Goal: Obtain resource: Download file/media

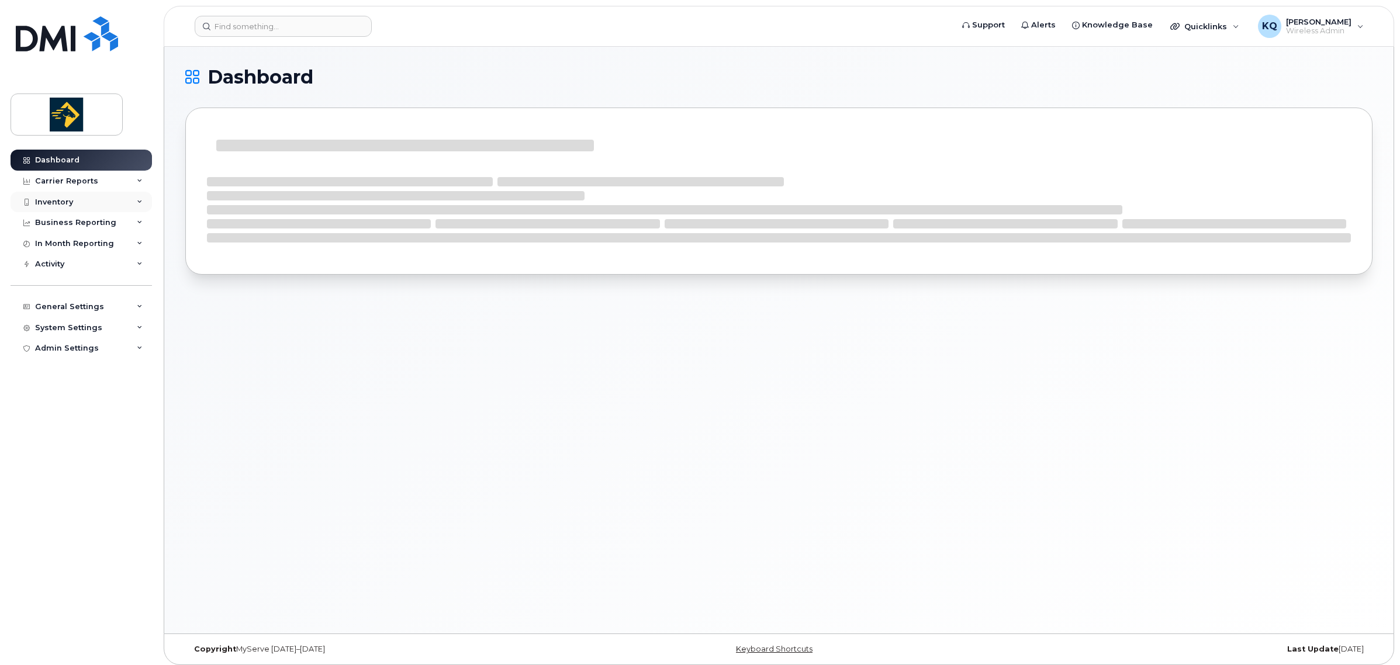
click at [64, 199] on div "Inventory" at bounding box center [54, 202] width 38 height 9
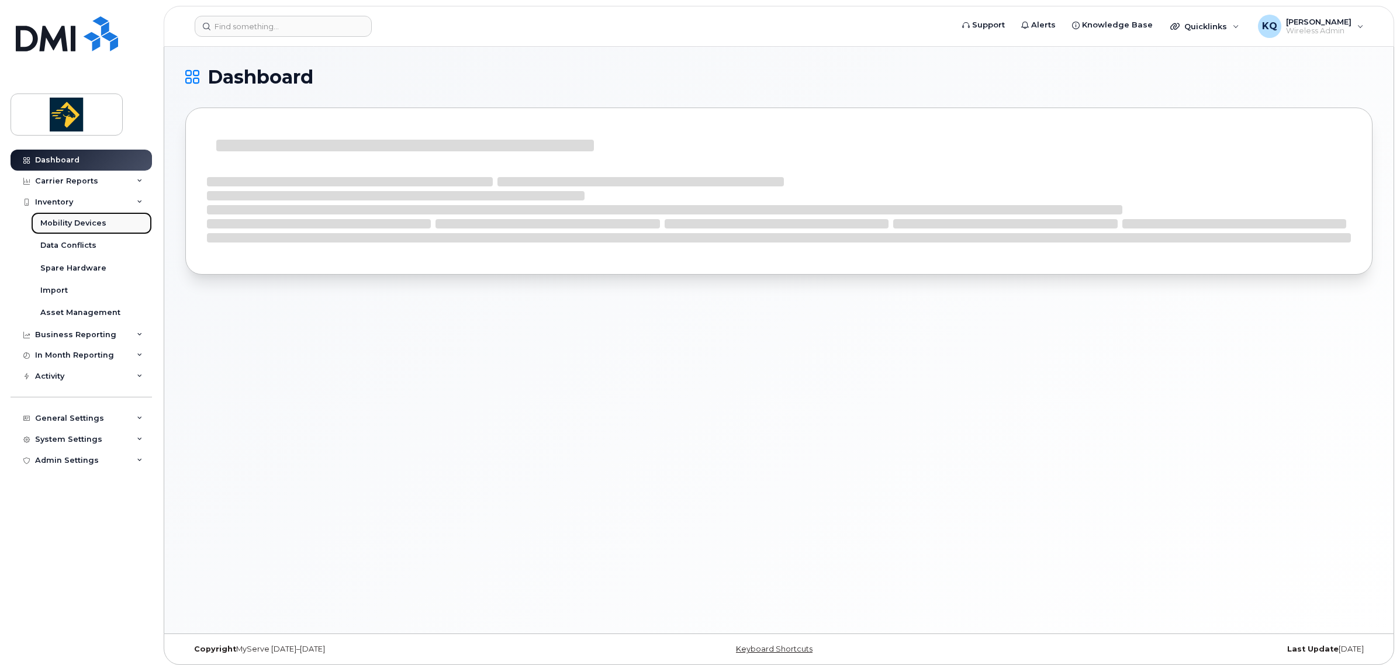
click at [102, 221] on div "Mobility Devices" at bounding box center [73, 223] width 66 height 11
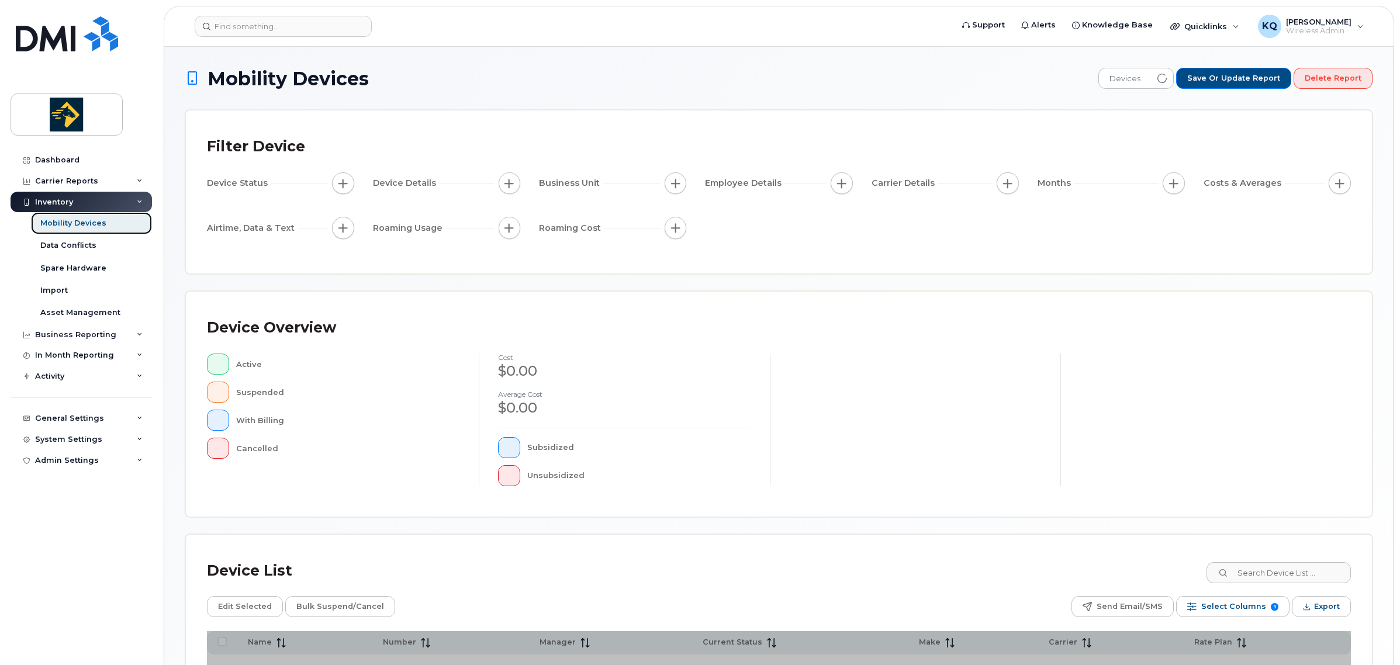
click at [109, 226] on link "Mobility Devices" at bounding box center [91, 223] width 121 height 22
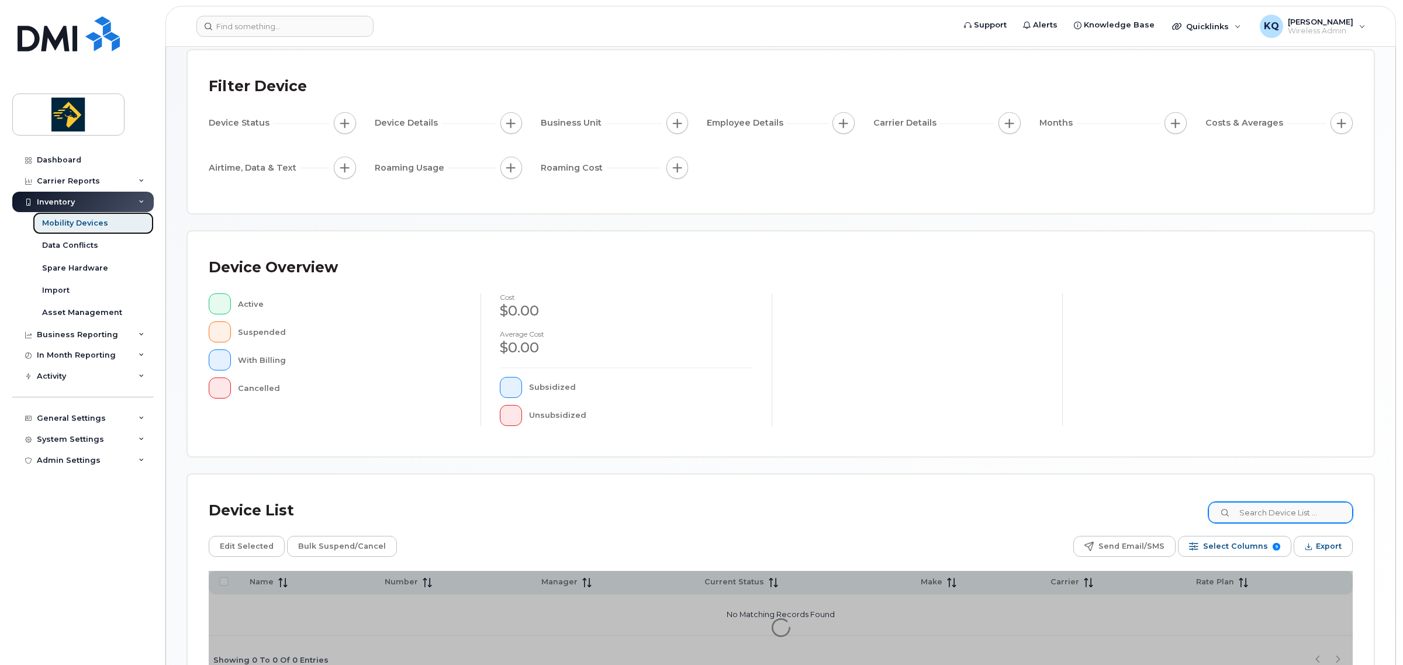
scroll to position [139, 0]
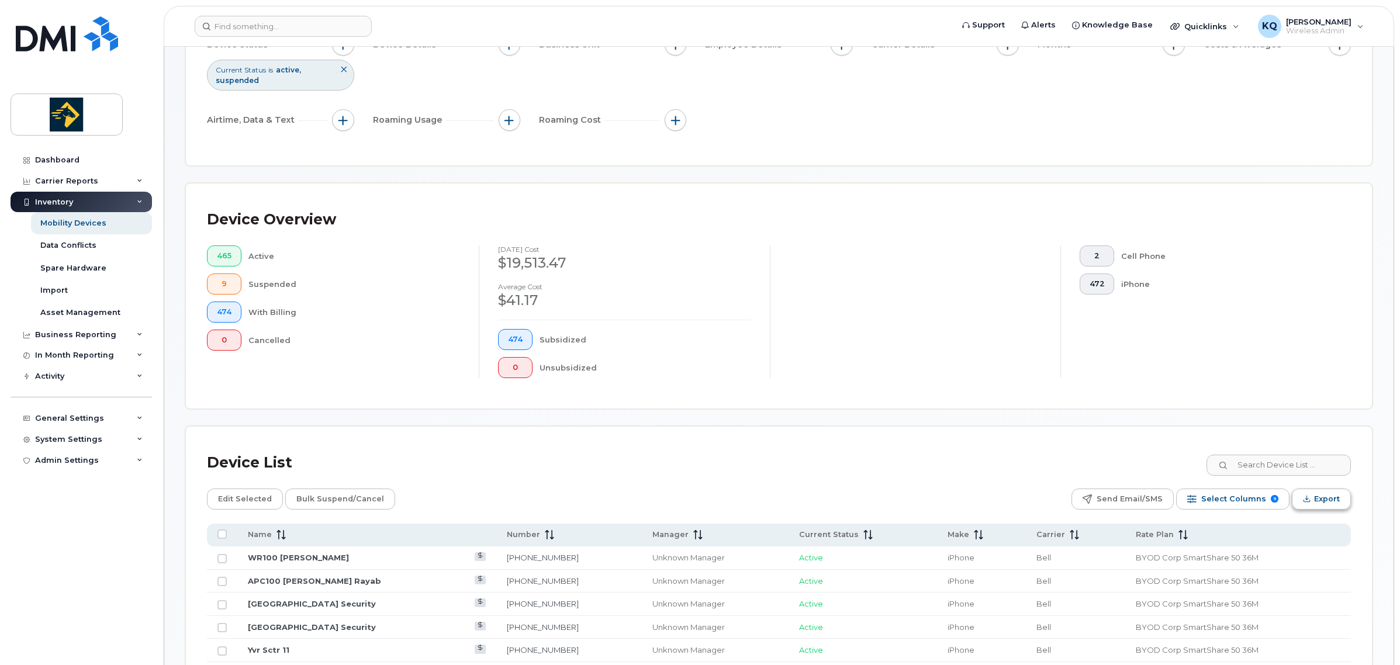
click at [1319, 496] on span "Export" at bounding box center [1327, 499] width 26 height 18
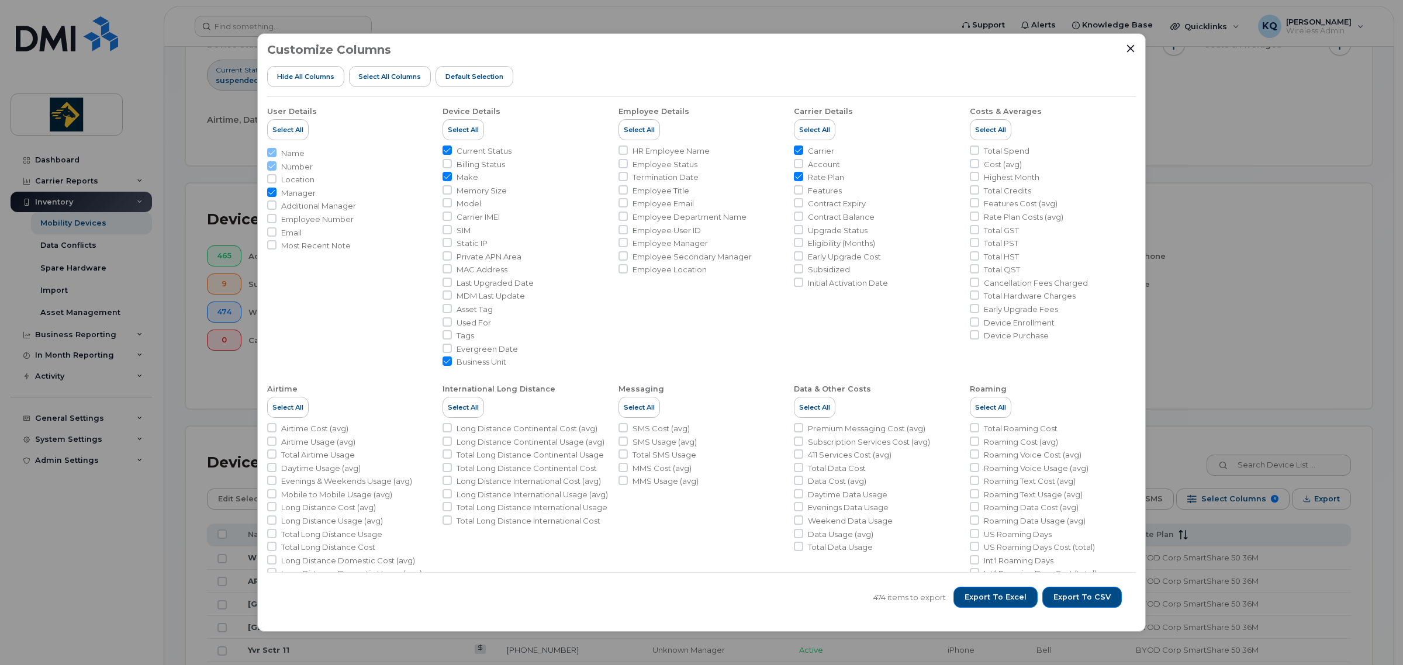
click at [459, 231] on span "SIM" at bounding box center [464, 230] width 14 height 11
click at [452, 231] on input "SIM" at bounding box center [446, 229] width 9 height 9
checkbox input "true"
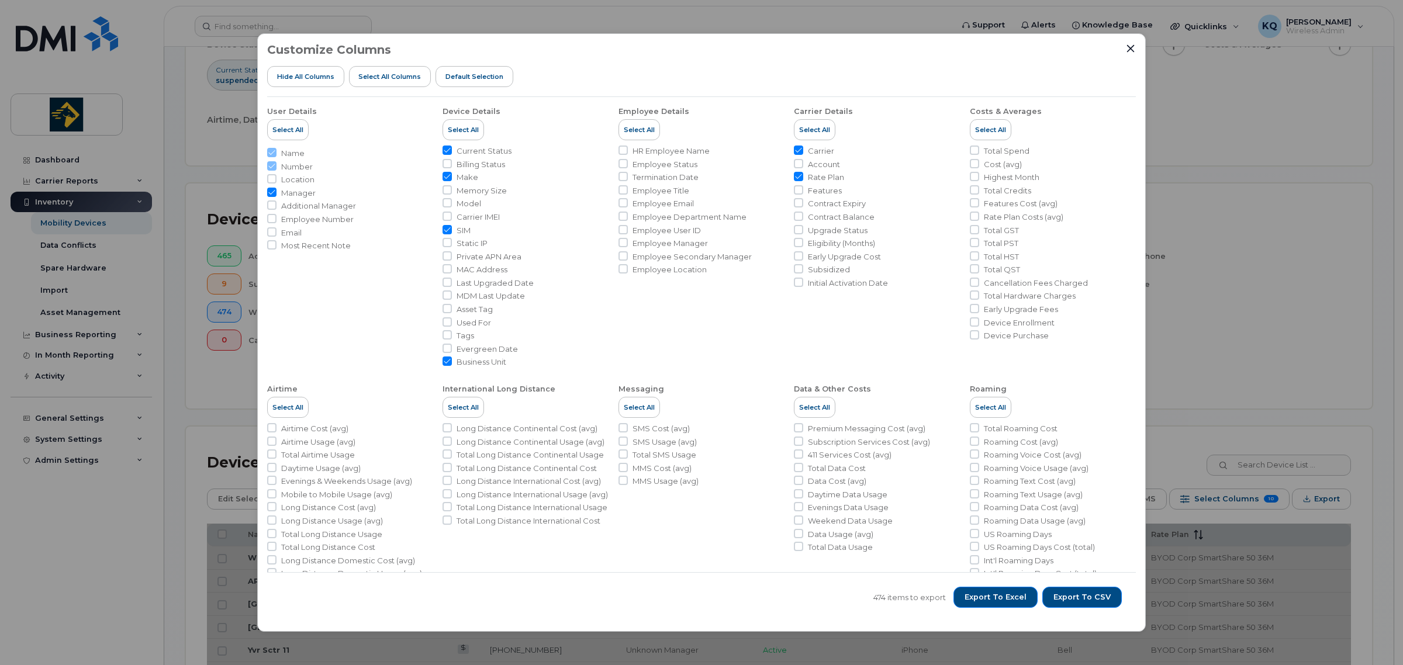
drag, startPoint x: 475, startPoint y: 218, endPoint x: 486, endPoint y: 214, distance: 11.3
click at [475, 219] on span "Carrier IMEI" at bounding box center [478, 217] width 43 height 11
click at [452, 219] on input "Carrier IMEI" at bounding box center [446, 216] width 9 height 9
checkbox input "true"
click at [458, 200] on span "Model" at bounding box center [469, 203] width 25 height 11
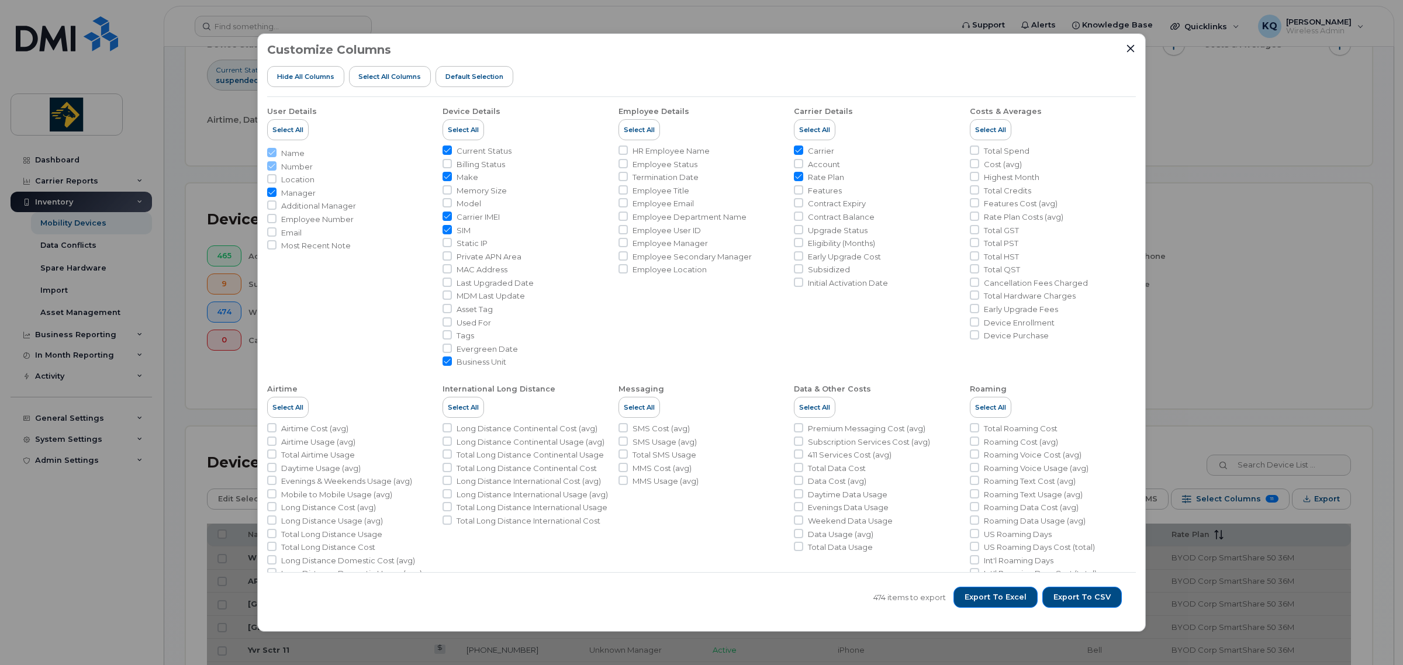
click at [452, 200] on input "Model" at bounding box center [446, 202] width 9 height 9
checkbox input "true"
click at [803, 205] on li "Contract Expiry" at bounding box center [877, 203] width 166 height 11
click at [816, 202] on span "Contract Expiry" at bounding box center [837, 203] width 58 height 11
click at [803, 202] on input "Contract Expiry" at bounding box center [798, 202] width 9 height 9
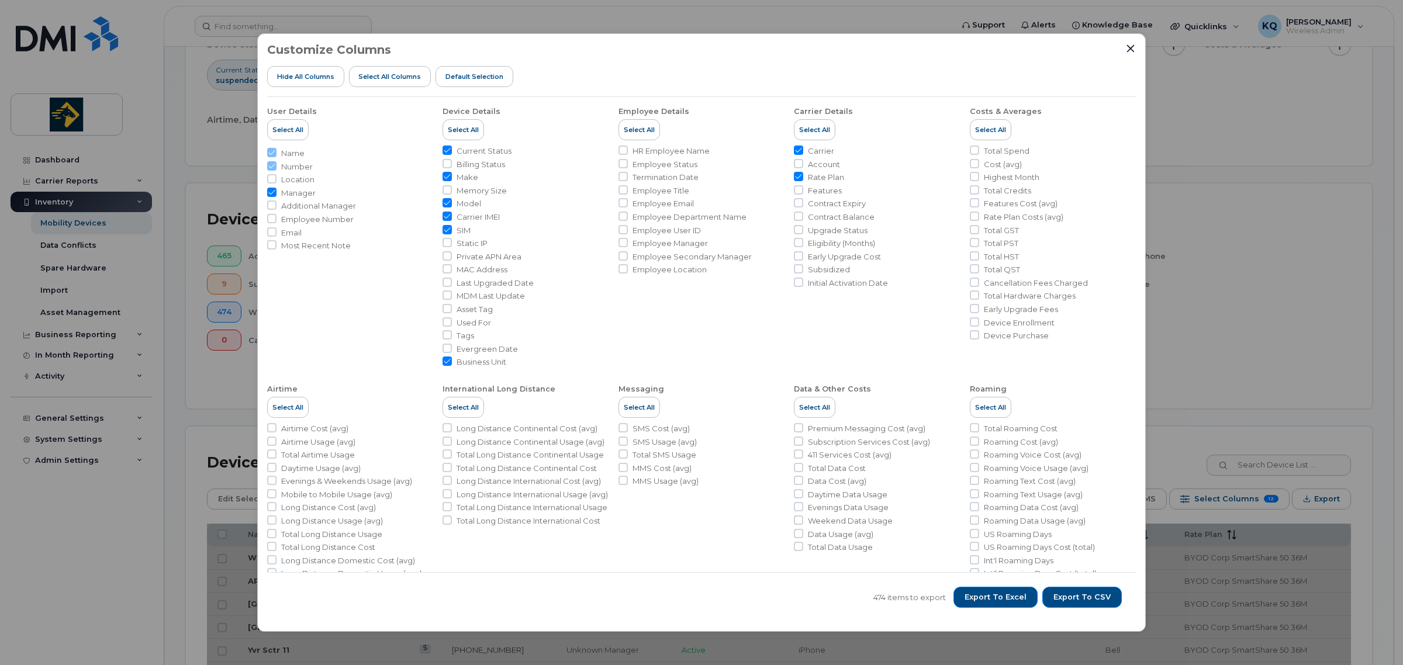
checkbox input "true"
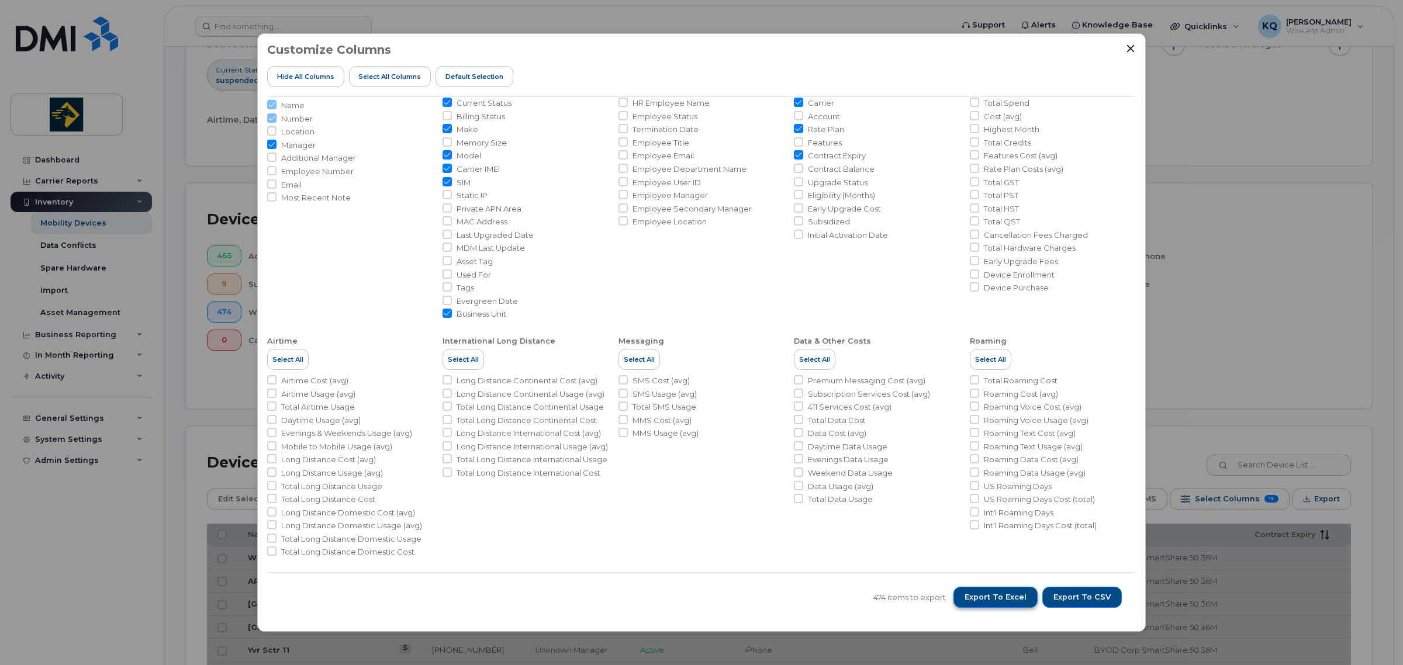
click at [1004, 599] on span "Export to Excel" at bounding box center [995, 597] width 62 height 11
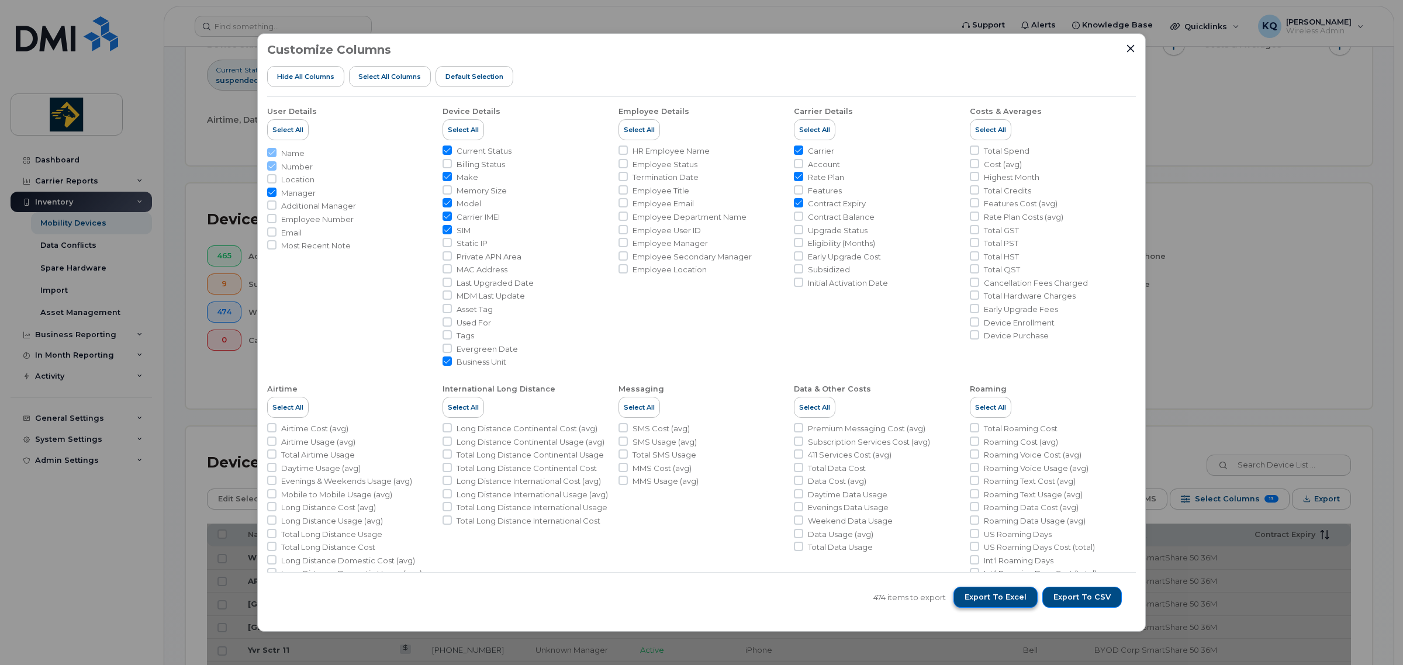
click at [991, 598] on span "Export to Excel" at bounding box center [995, 597] width 62 height 11
click at [1095, 593] on span "Export to CSV" at bounding box center [1081, 597] width 57 height 11
